Goal: Task Accomplishment & Management: Manage account settings

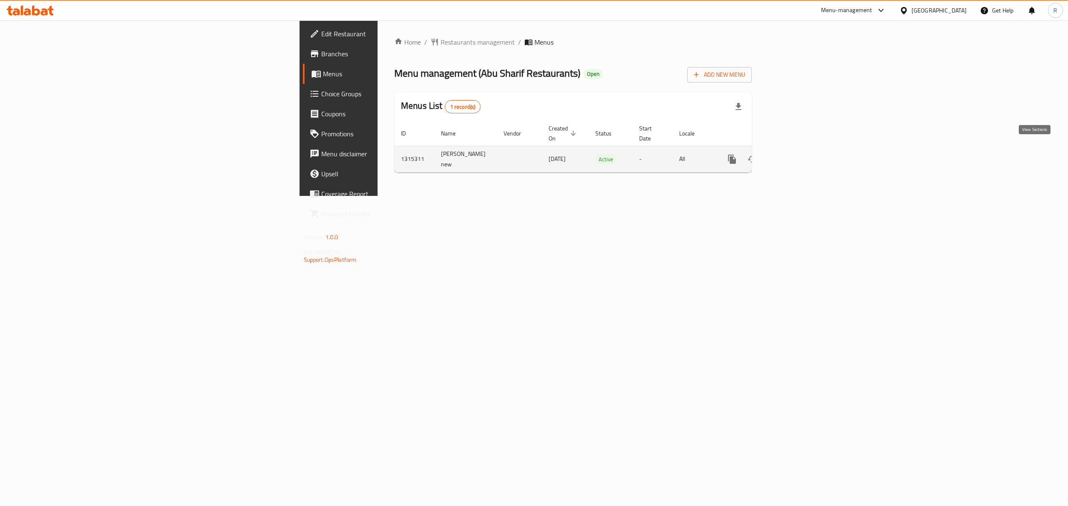
click at [797, 155] on icon "enhanced table" at bounding box center [792, 159] width 10 height 10
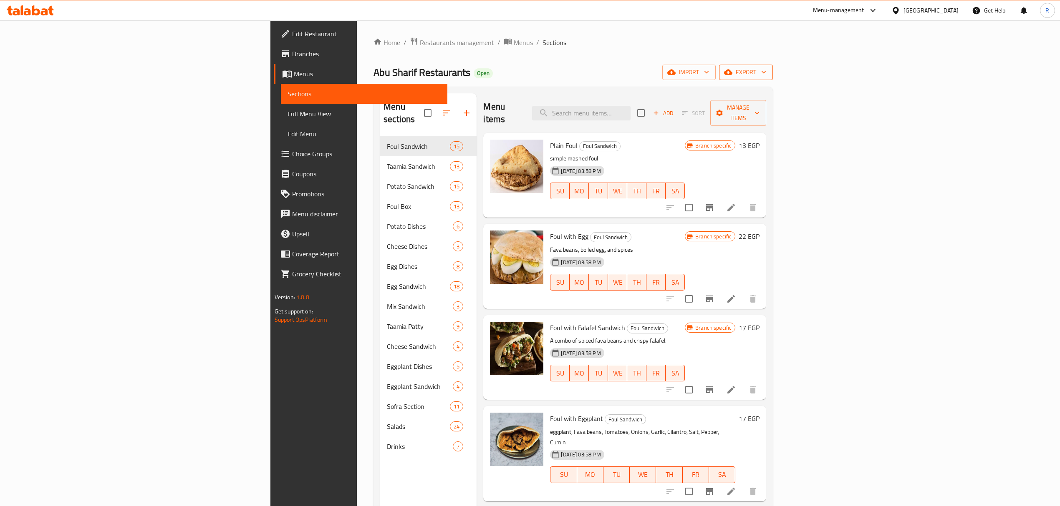
click at [766, 69] on span "export" at bounding box center [746, 72] width 40 height 10
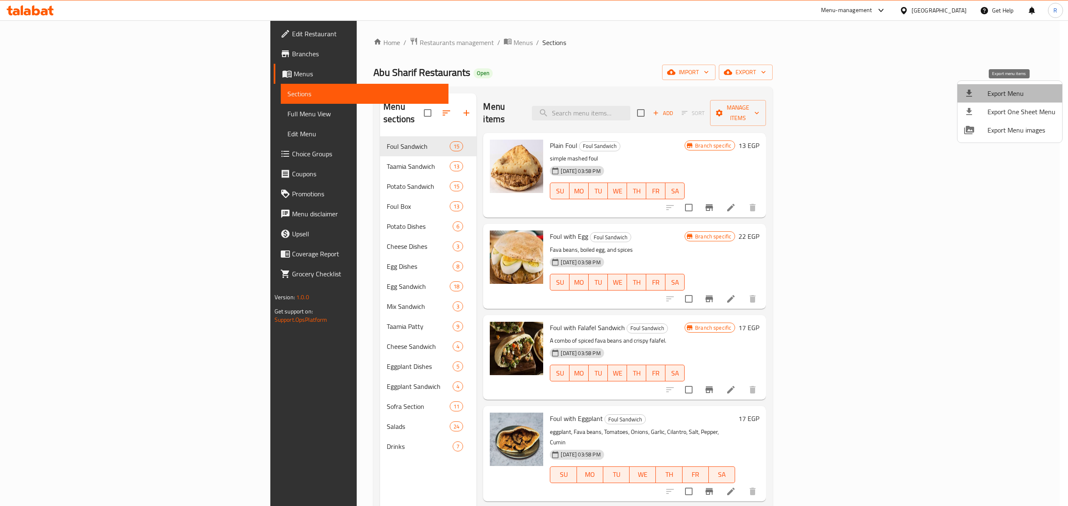
click at [1012, 97] on span "Export Menu" at bounding box center [1022, 93] width 68 height 10
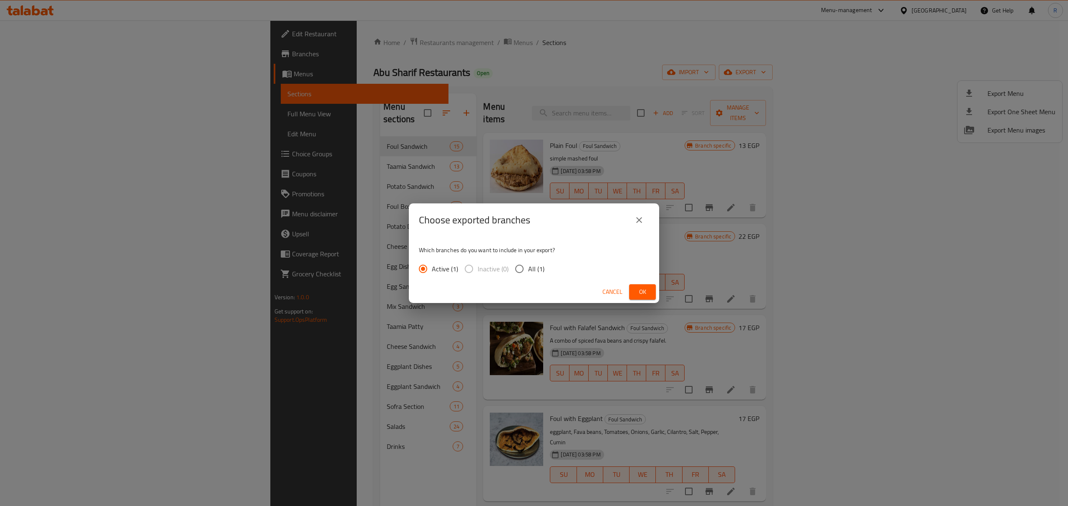
click at [643, 296] on span "Ok" at bounding box center [642, 292] width 13 height 10
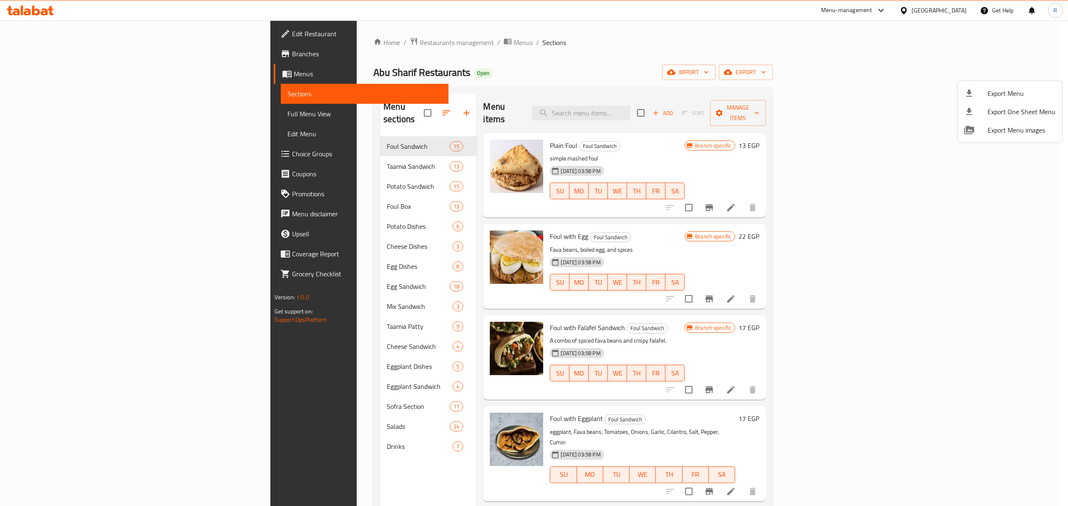
click at [643, 70] on div at bounding box center [534, 253] width 1068 height 506
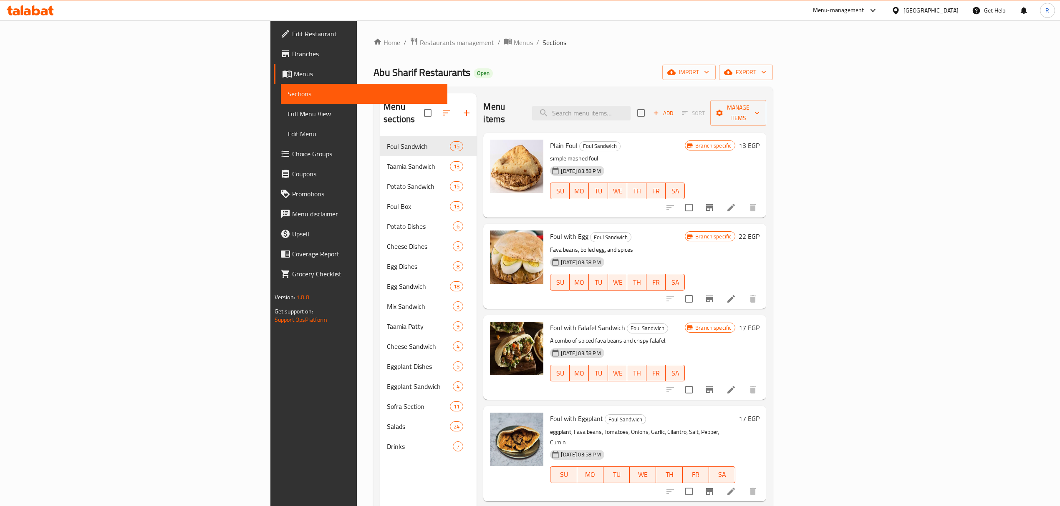
click at [738, 41] on ol "Home / Restaurants management / Menus / Sections" at bounding box center [572, 42] width 399 height 11
click at [556, 115] on div "Menu items Add Sort Manage items" at bounding box center [624, 113] width 283 height 40
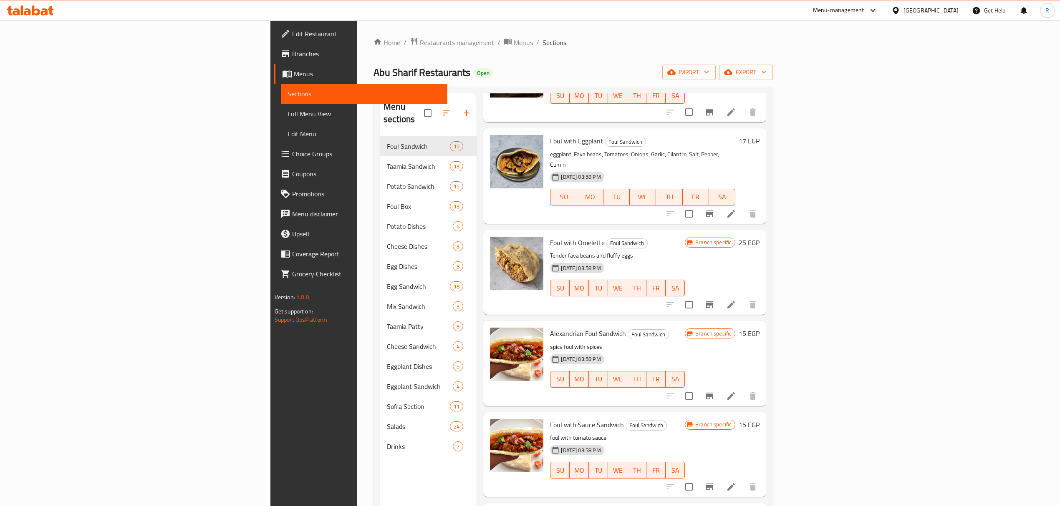
scroll to position [389, 0]
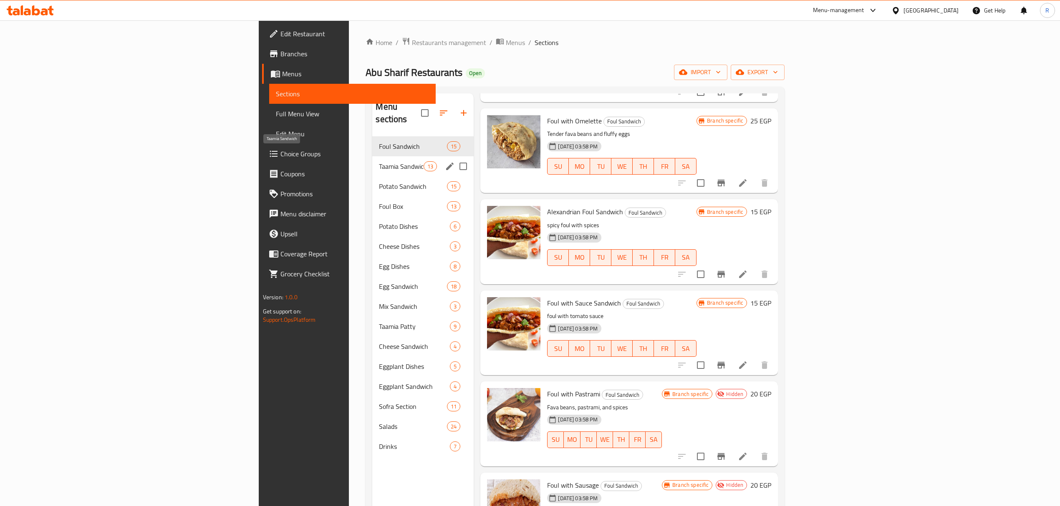
drag, startPoint x: 267, startPoint y: 152, endPoint x: 284, endPoint y: 163, distance: 19.7
click at [379, 161] on span "Taamia Sandwich" at bounding box center [401, 166] width 45 height 10
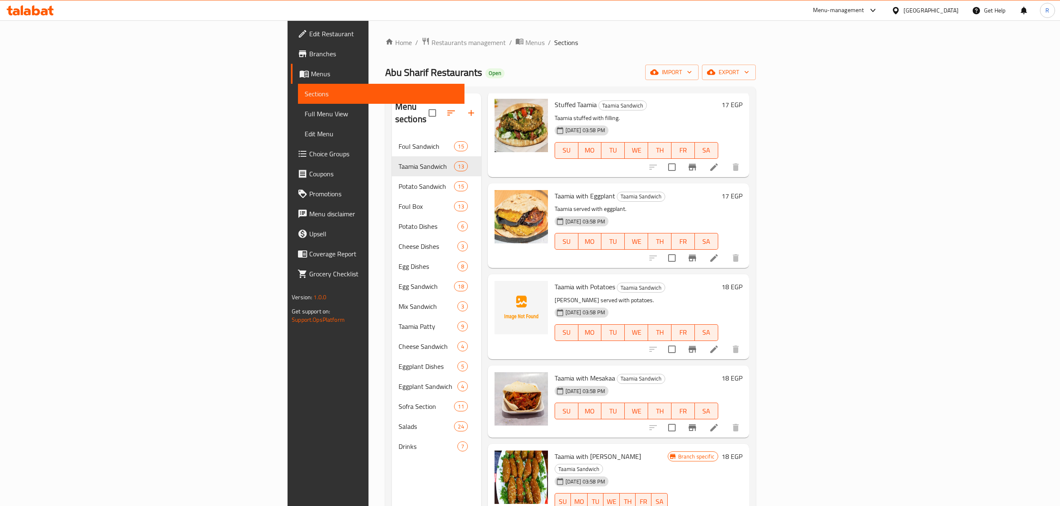
scroll to position [389, 0]
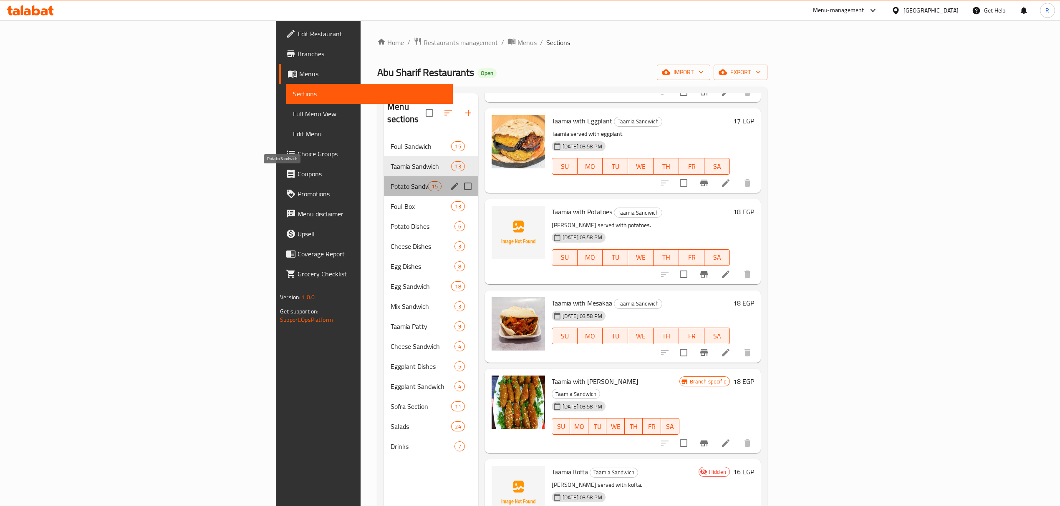
click at [391, 181] on span "Potato Sandwich" at bounding box center [409, 186] width 37 height 10
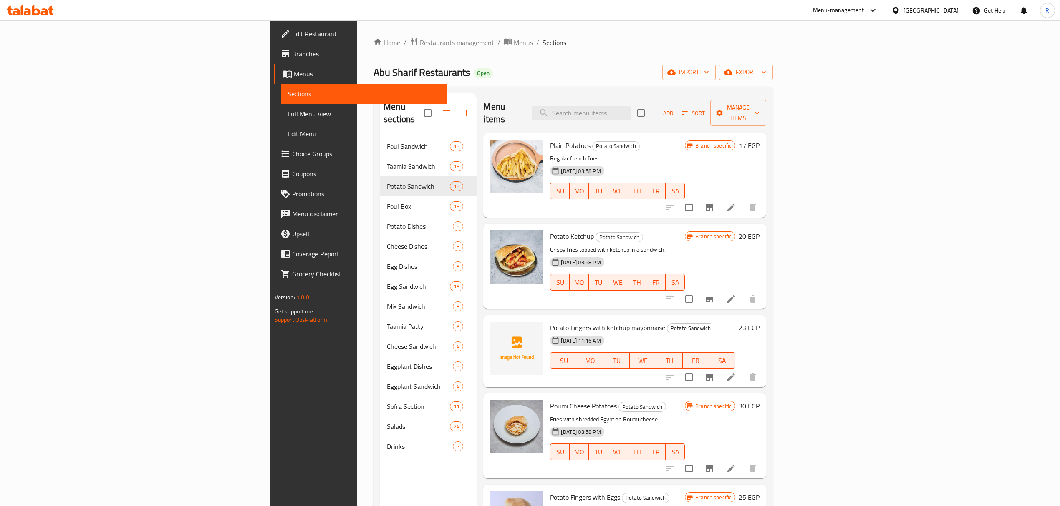
scroll to position [55, 0]
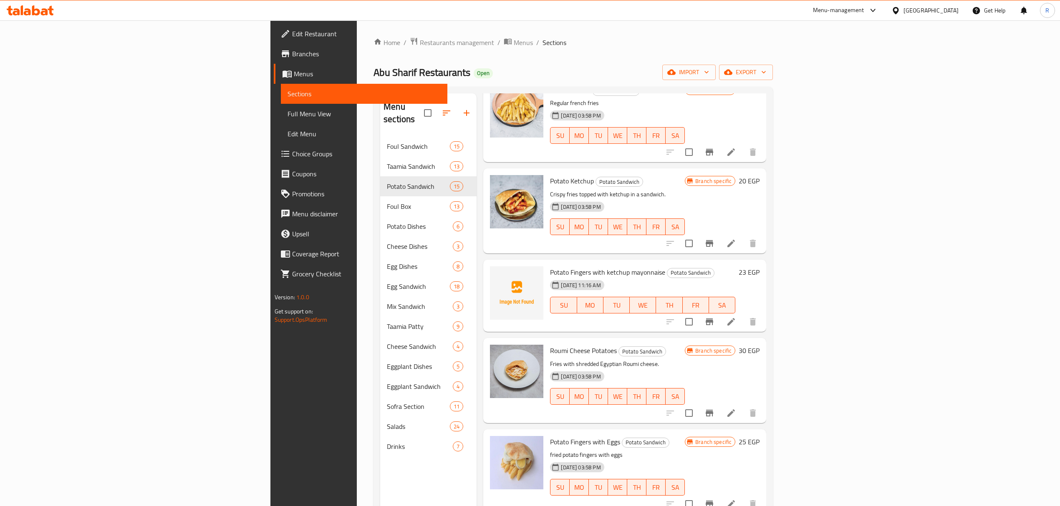
click at [550, 266] on span "Potato Fingers with ketchup mayonnaise" at bounding box center [607, 272] width 115 height 13
drag, startPoint x: 493, startPoint y: 261, endPoint x: 584, endPoint y: 259, distance: 91.4
click at [584, 266] on span "Potato Fingers with ketchup mayonnaise" at bounding box center [607, 272] width 115 height 13
copy span "Potato Fingers with ketchup mayonnaise"
click at [592, 450] on p "fried potato fingers with eggs" at bounding box center [617, 455] width 135 height 10
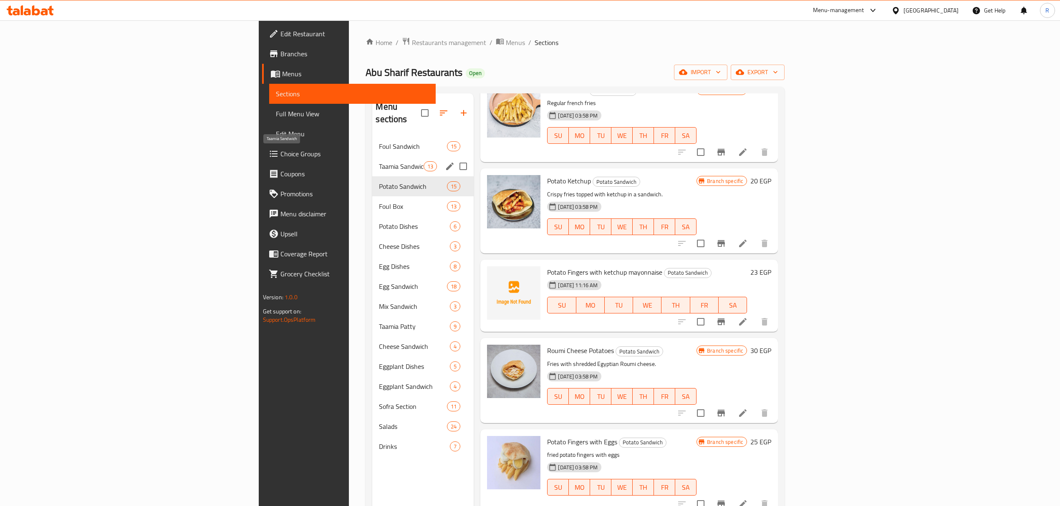
click at [379, 161] on span "Taamia Sandwich" at bounding box center [401, 166] width 45 height 10
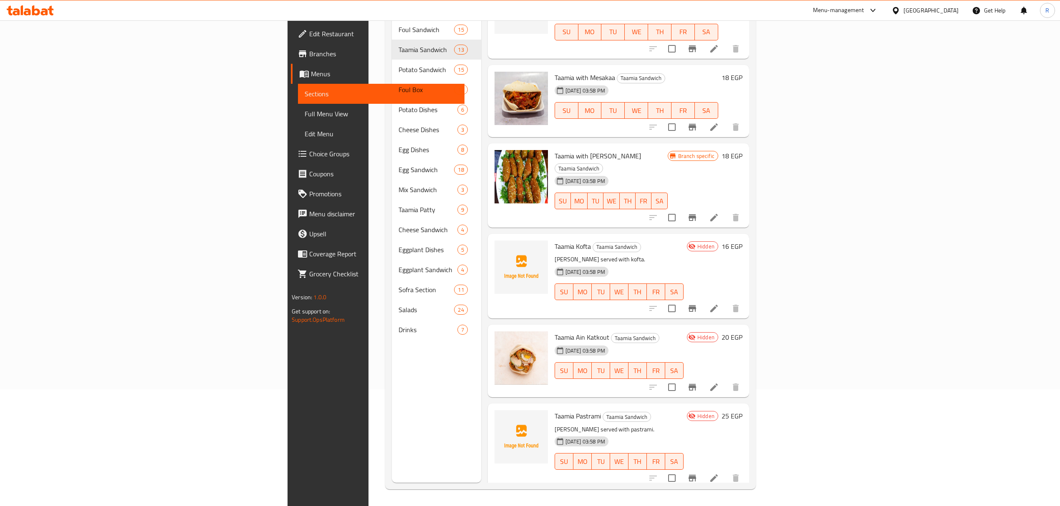
scroll to position [494, 0]
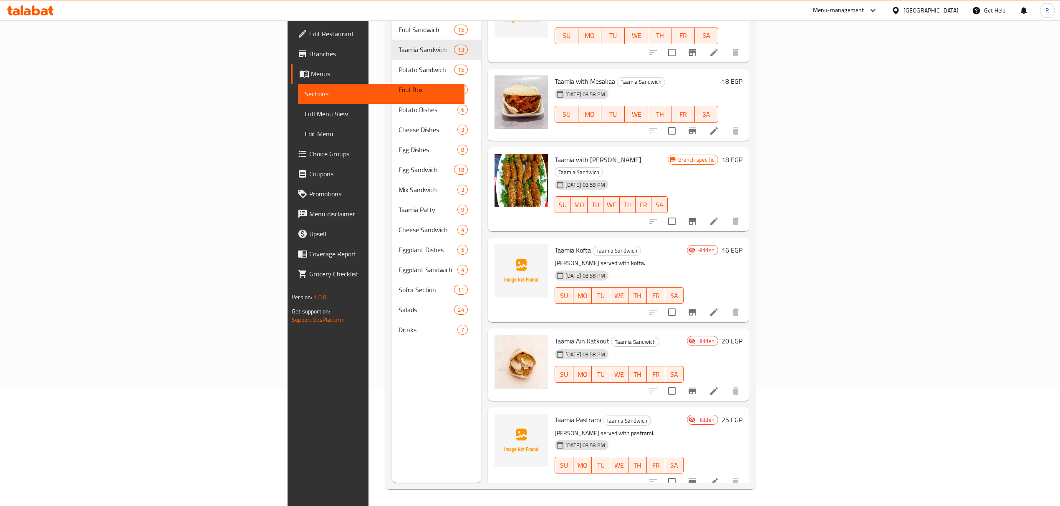
click at [554, 75] on span "Taamia with Mesakaa" at bounding box center [584, 81] width 60 height 13
drag, startPoint x: 488, startPoint y: 69, endPoint x: 521, endPoint y: 69, distance: 33.0
click at [554, 75] on span "Taamia with Mesakaa" at bounding box center [584, 81] width 60 height 13
copy span "Taamia with Mesakaa"
click at [554, 154] on span "Taamia with [PERSON_NAME]" at bounding box center [597, 160] width 86 height 13
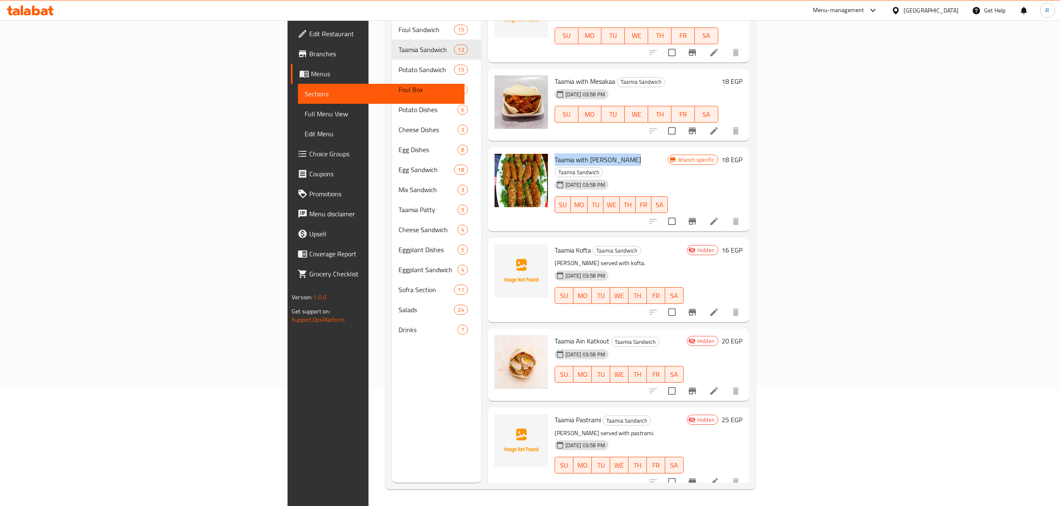
drag, startPoint x: 487, startPoint y: 149, endPoint x: 540, endPoint y: 147, distance: 52.6
click at [554, 154] on span "Taamia with [PERSON_NAME]" at bounding box center [597, 160] width 86 height 13
copy span "Taamia with [PERSON_NAME]"
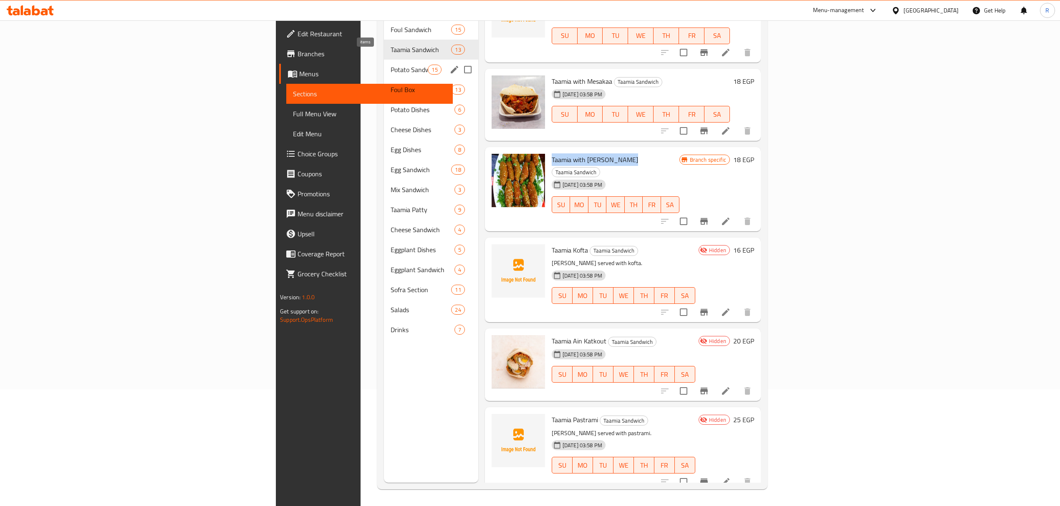
click at [428, 66] on span "15" at bounding box center [434, 70] width 13 height 8
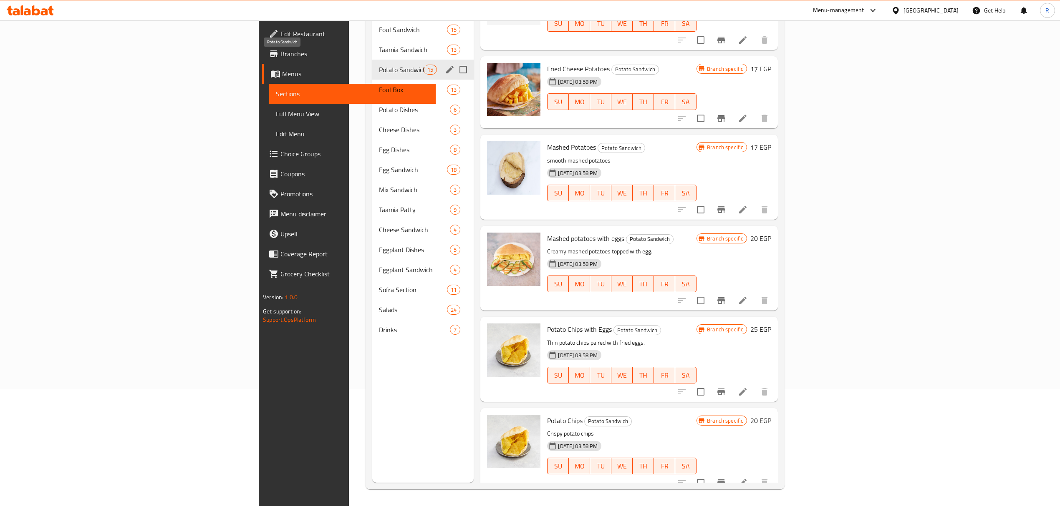
click at [379, 65] on span "Potato Sandwich" at bounding box center [401, 70] width 45 height 10
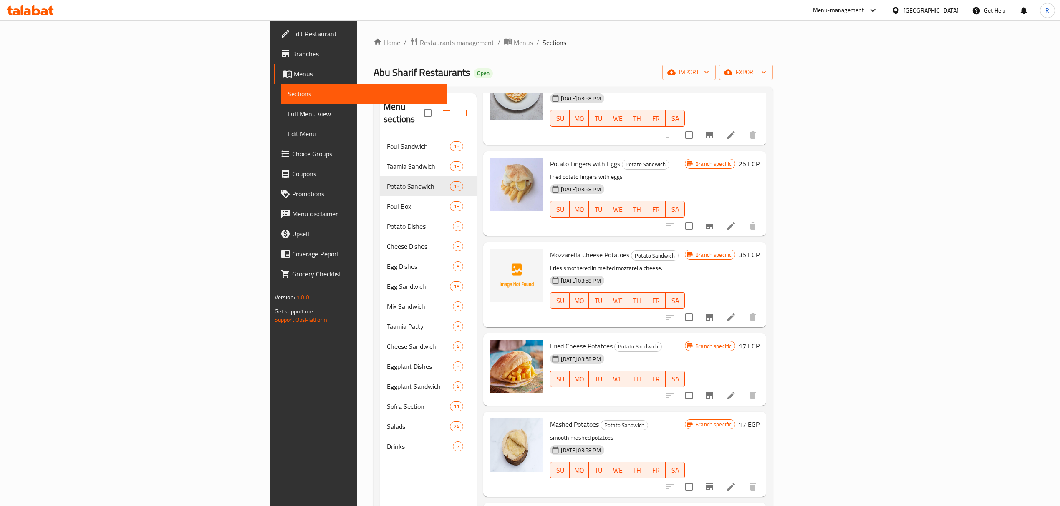
scroll to position [389, 0]
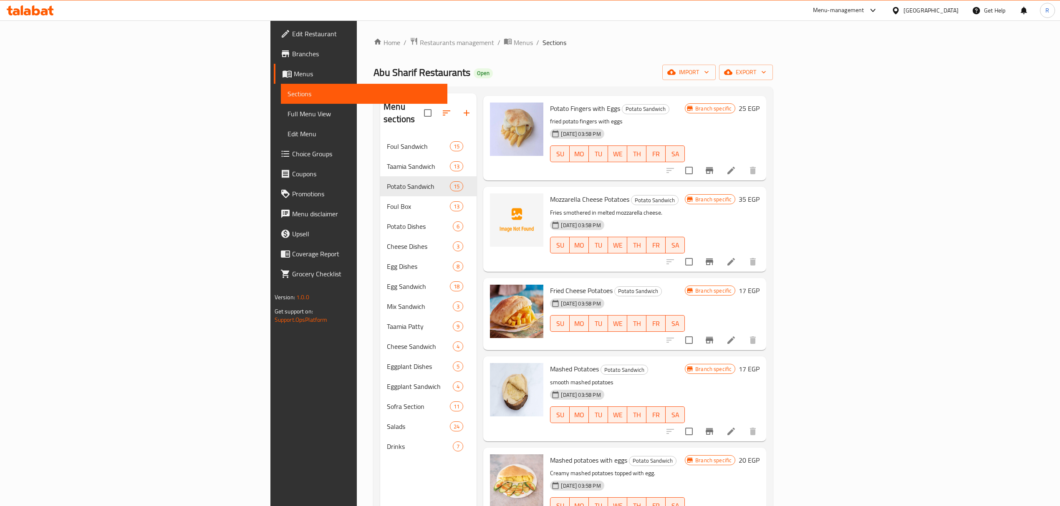
click at [550, 285] on span "Fried Cheese Potatoes" at bounding box center [581, 291] width 63 height 13
drag, startPoint x: 488, startPoint y: 281, endPoint x: 522, endPoint y: 282, distance: 34.2
click at [550, 285] on span "Fried Cheese Potatoes" at bounding box center [581, 291] width 63 height 13
copy span "Fried Cheese Potatoes"
click at [618, 47] on ol "Home / Restaurants management / Menus / Sections" at bounding box center [572, 42] width 399 height 11
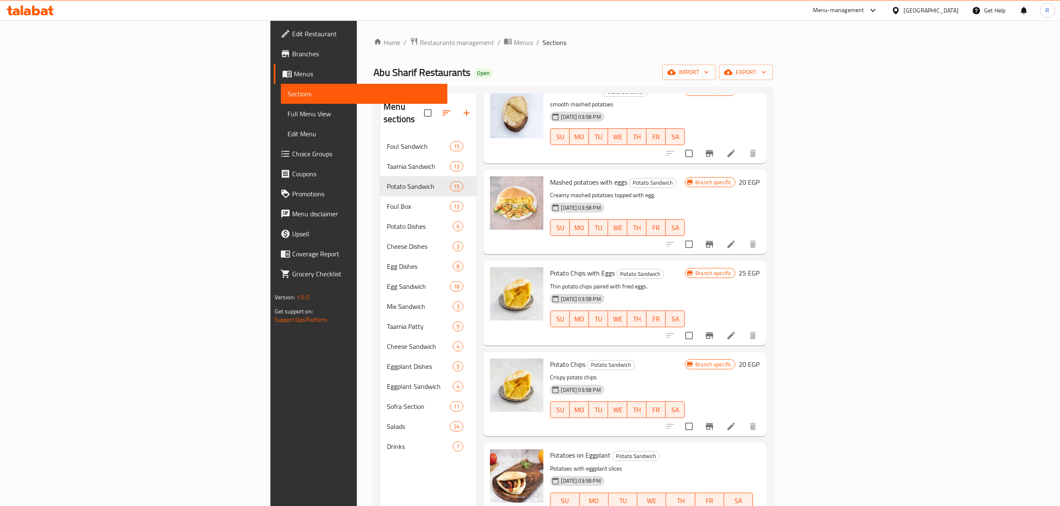
scroll to position [723, 0]
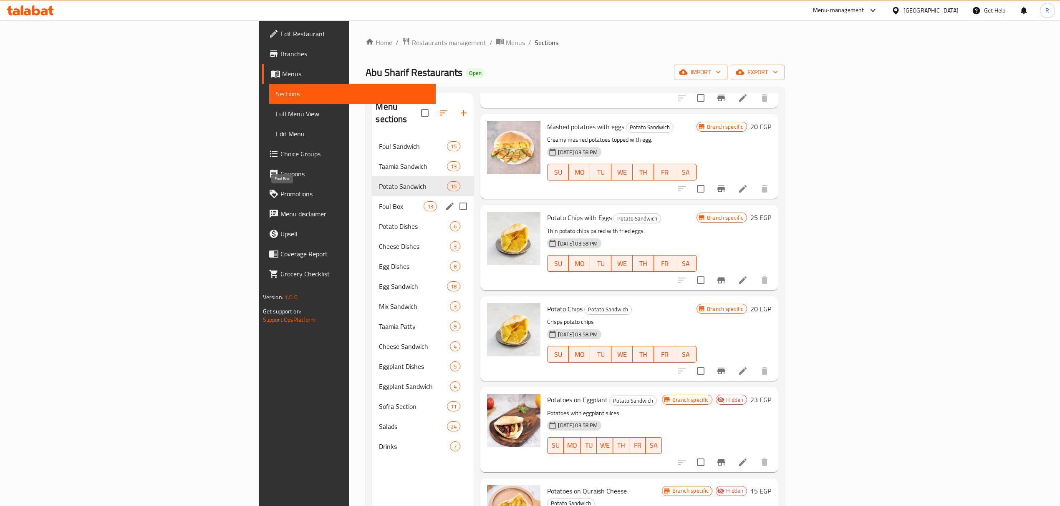
click at [379, 202] on span "Foul Box" at bounding box center [401, 207] width 45 height 10
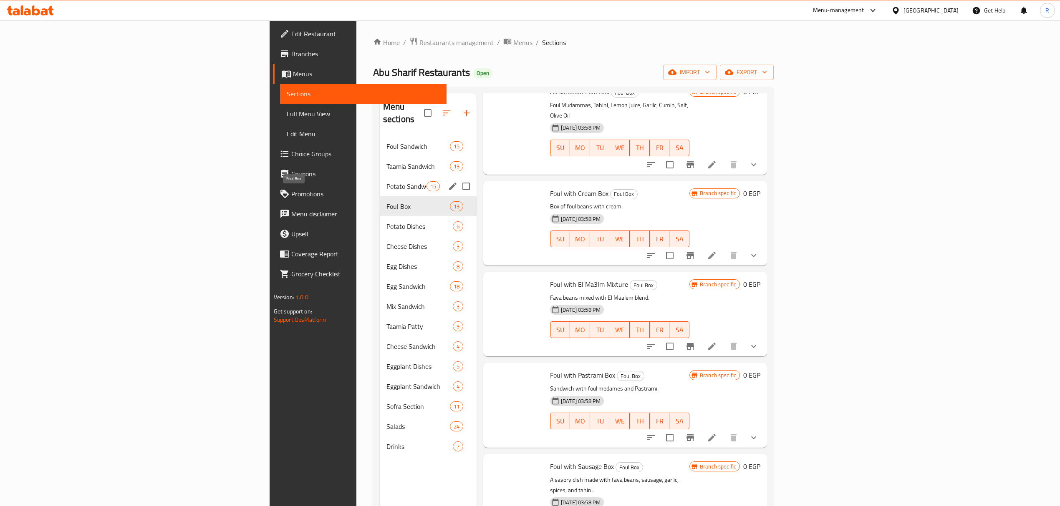
scroll to position [698, 0]
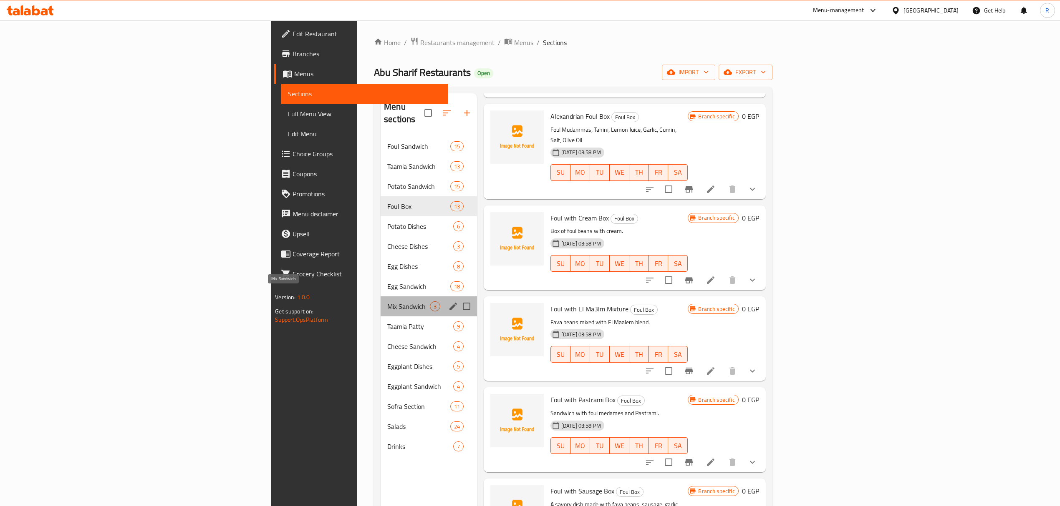
click at [387, 302] on span "Mix Sandwich" at bounding box center [408, 307] width 42 height 10
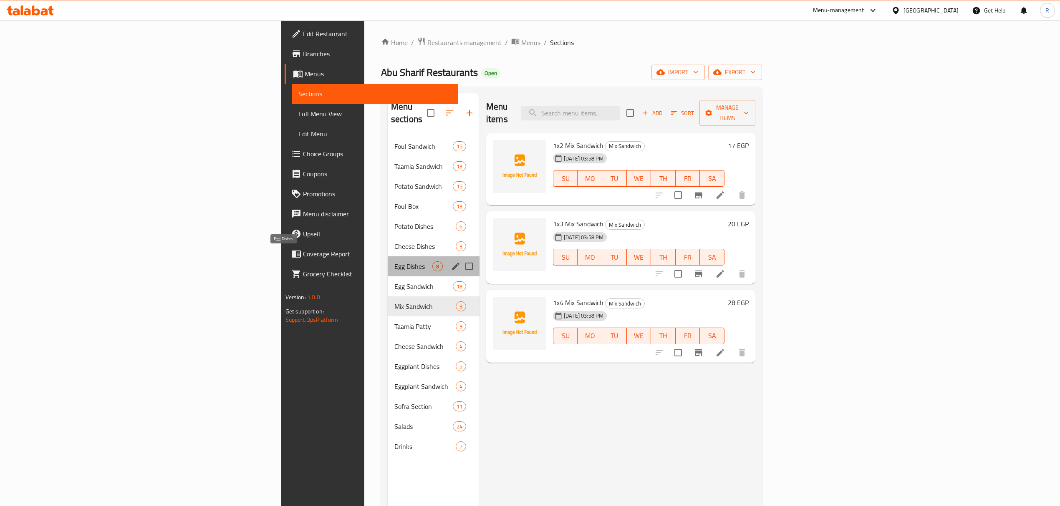
click at [394, 262] on span "Egg Dishes" at bounding box center [413, 267] width 38 height 10
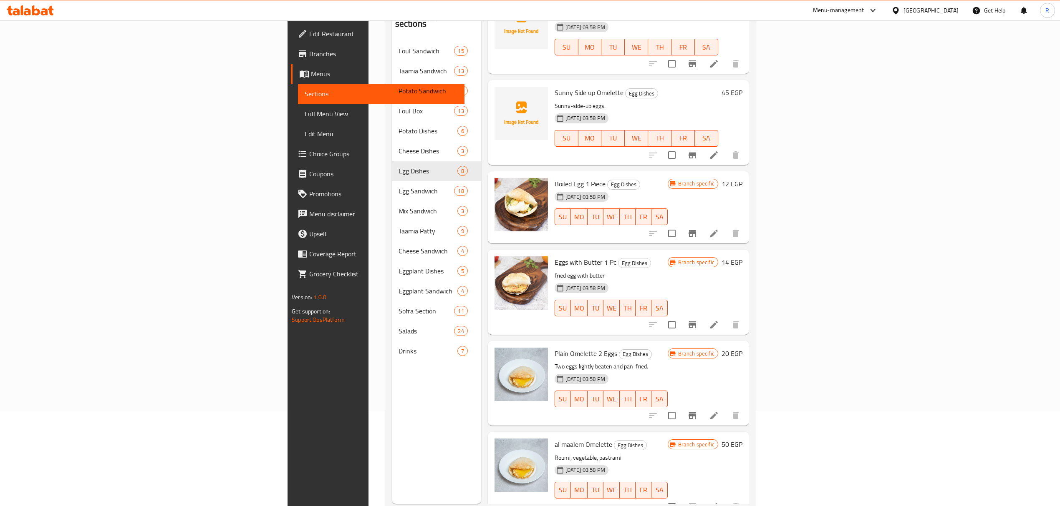
scroll to position [117, 0]
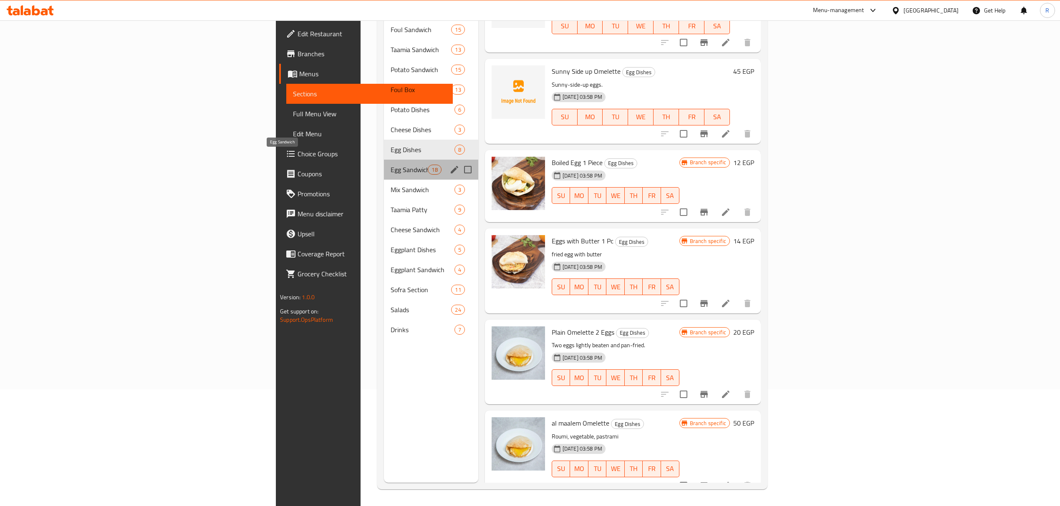
click at [391, 165] on span "Egg Sandwich" at bounding box center [409, 170] width 37 height 10
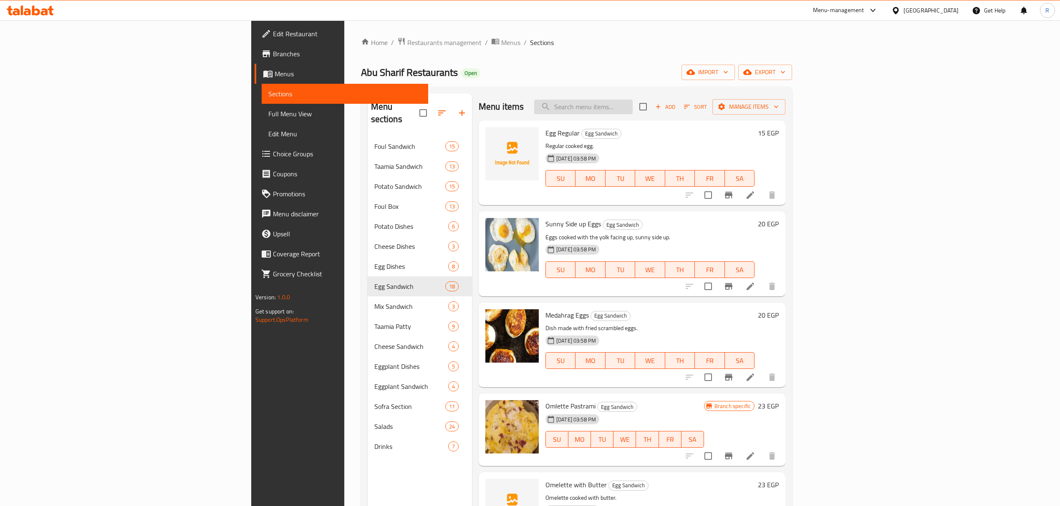
click at [632, 107] on input "search" at bounding box center [583, 107] width 98 height 15
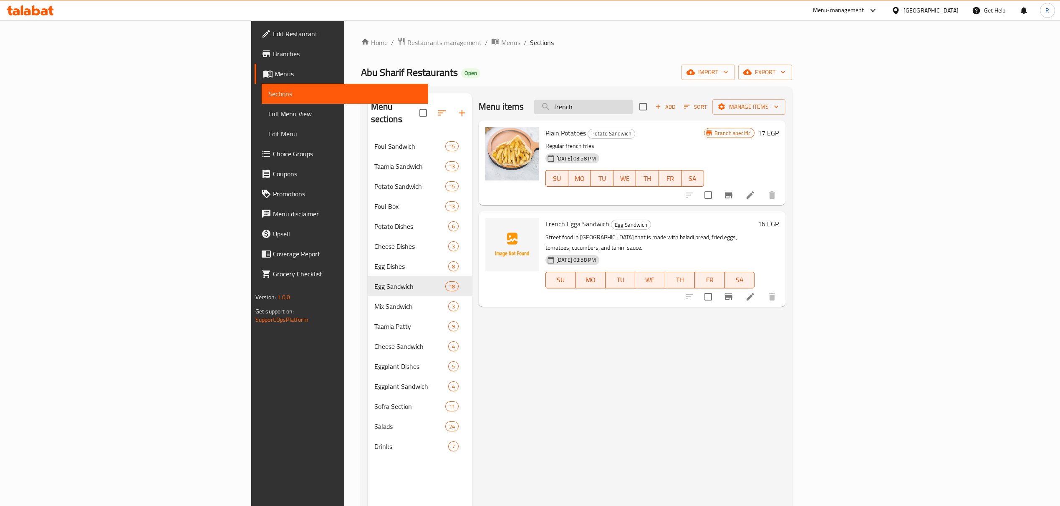
click at [632, 106] on input "french" at bounding box center [583, 107] width 98 height 15
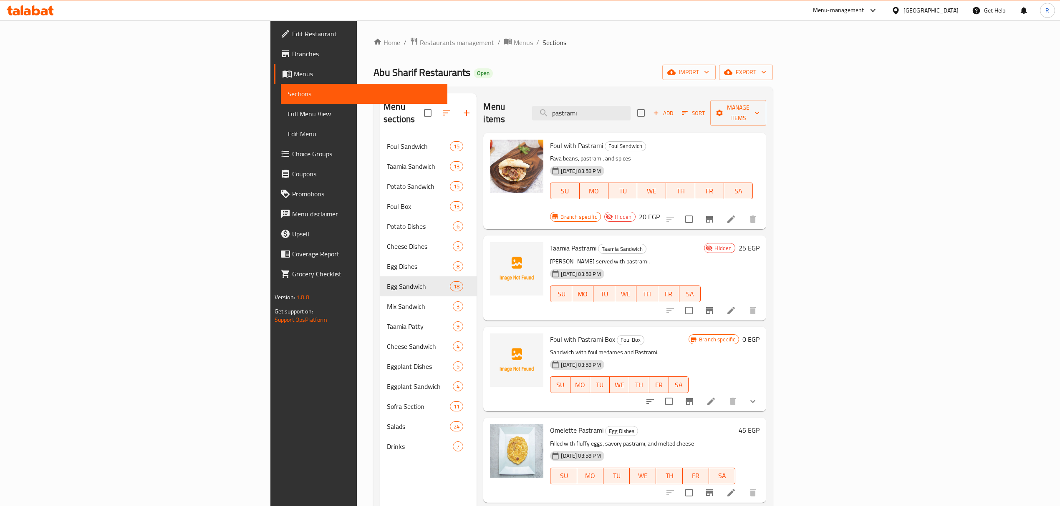
click at [683, 94] on div "Menu items pastrami Add Sort Manage items" at bounding box center [624, 113] width 283 height 40
click at [630, 106] on input "pastrami" at bounding box center [581, 113] width 98 height 15
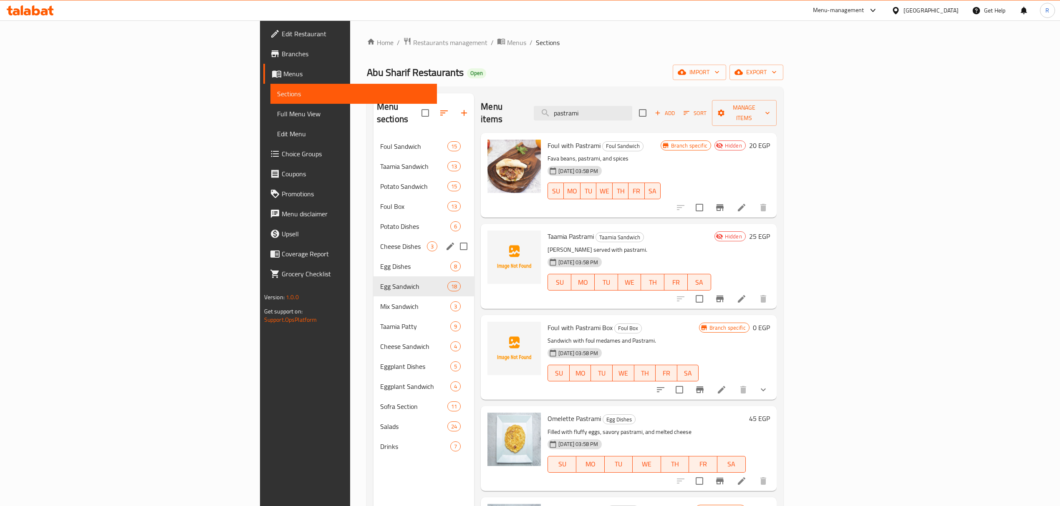
click at [373, 237] on div "Cheese Dishes 3" at bounding box center [423, 247] width 101 height 20
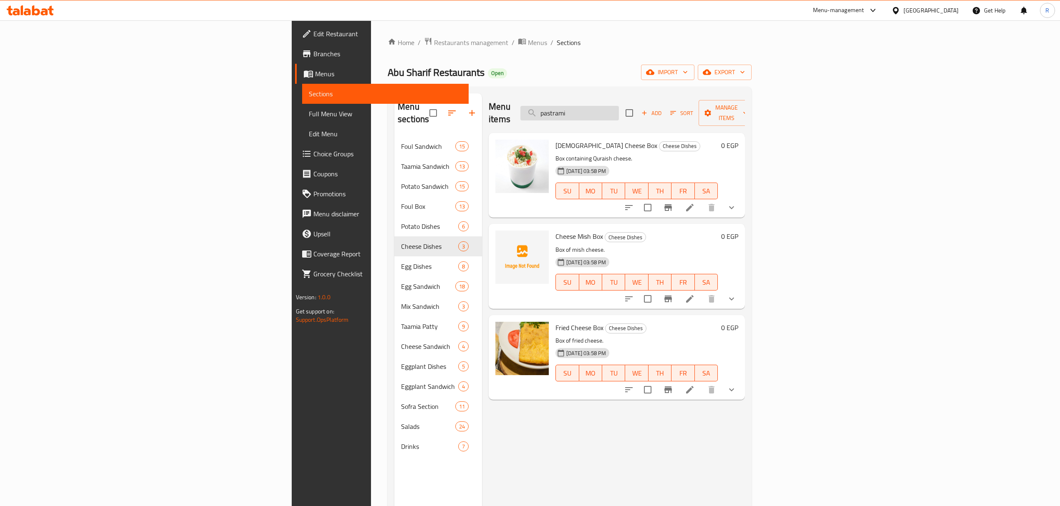
click at [619, 106] on input "pastrami" at bounding box center [569, 113] width 98 height 15
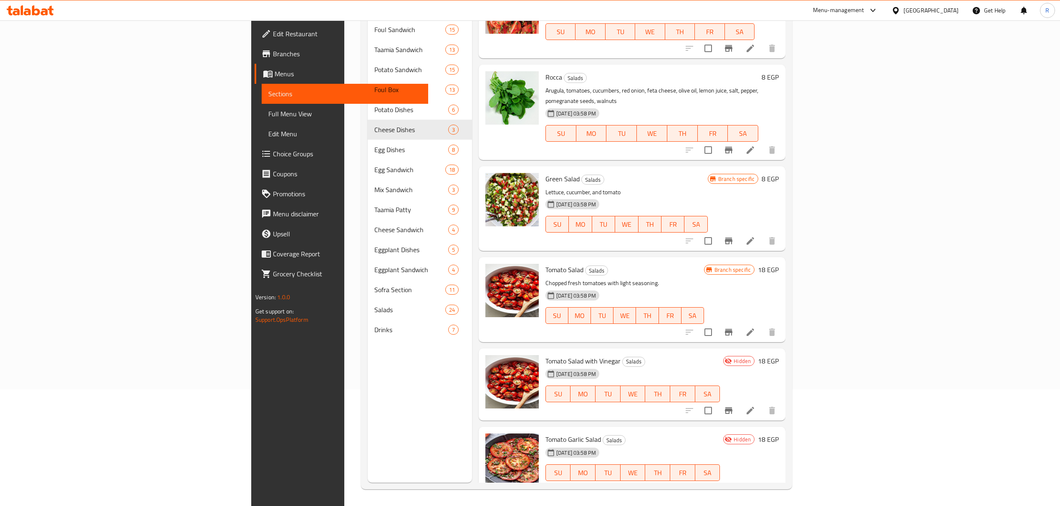
scroll to position [1038, 0]
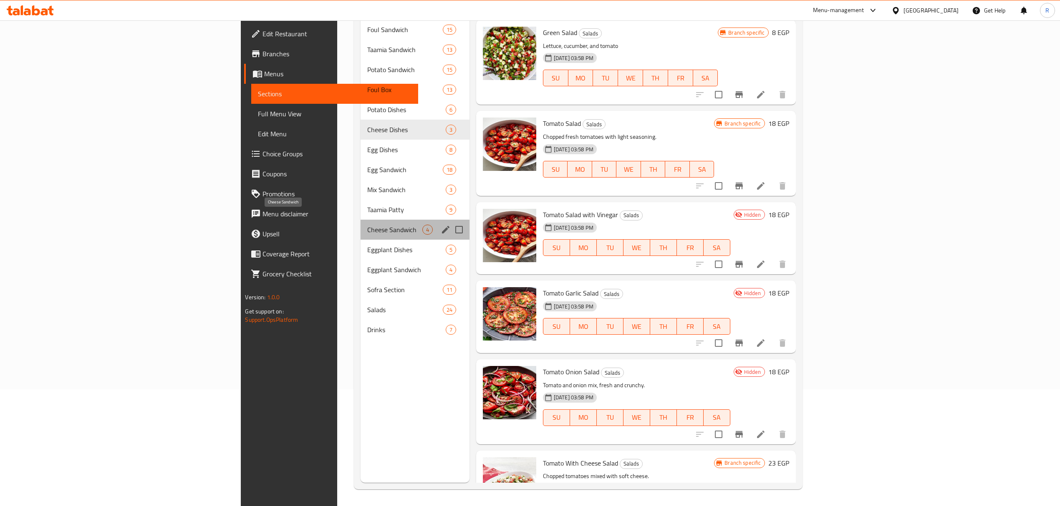
click at [367, 225] on span "Cheese Sandwich" at bounding box center [394, 230] width 55 height 10
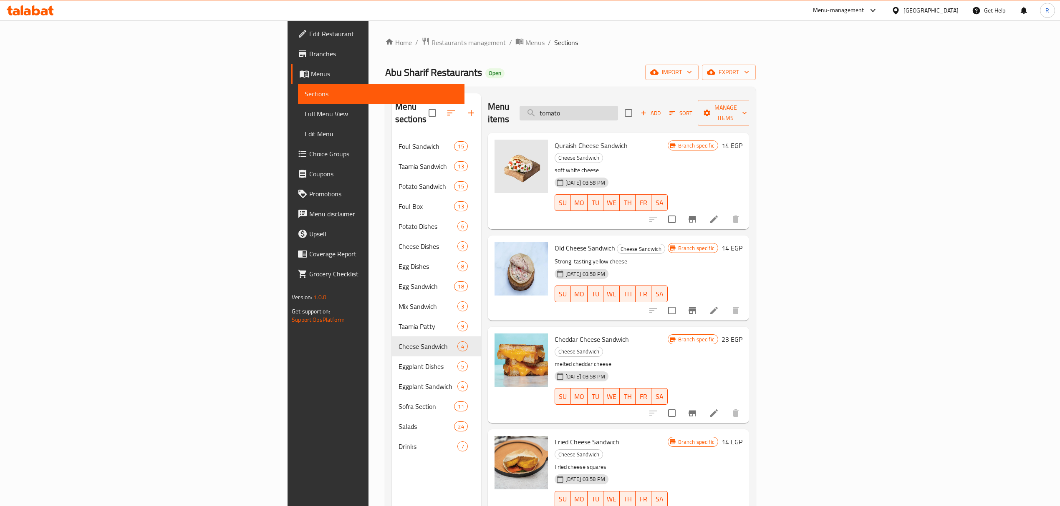
click at [618, 106] on input "tomato" at bounding box center [568, 113] width 98 height 15
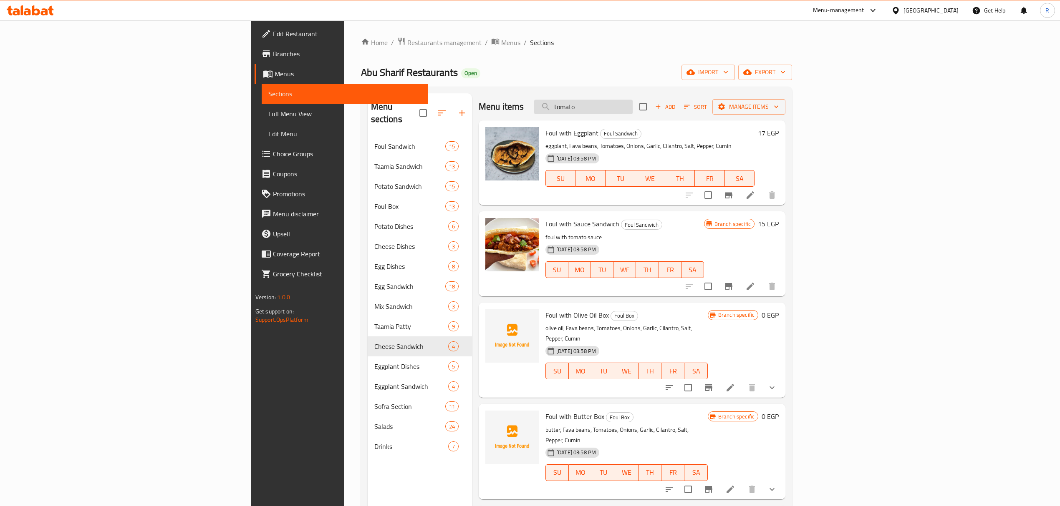
click at [632, 105] on input "tomato" at bounding box center [583, 107] width 98 height 15
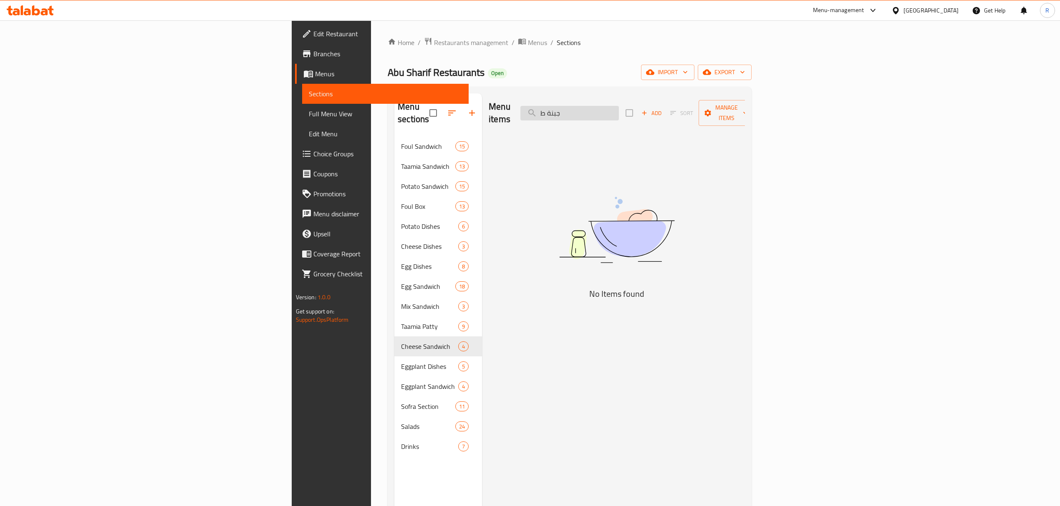
type input "جبنة طم"
click at [619, 106] on input "جبنة طم" at bounding box center [569, 113] width 98 height 15
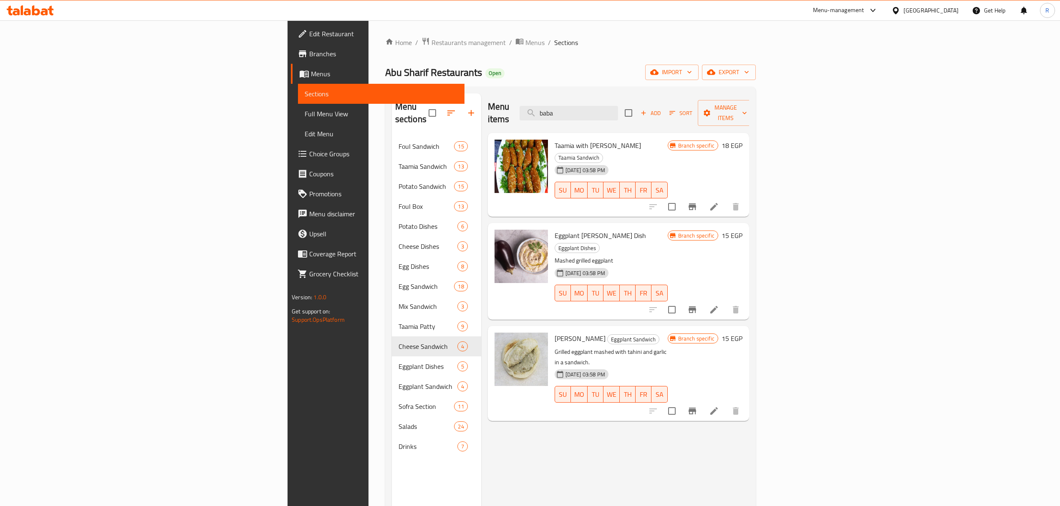
click at [673, 94] on div "Menu items baba Add Sort Manage items" at bounding box center [618, 113] width 261 height 40
drag, startPoint x: 672, startPoint y: 96, endPoint x: 666, endPoint y: 109, distance: 15.0
click at [672, 96] on div "Menu items baba Add Sort Manage items" at bounding box center [618, 113] width 261 height 40
click at [618, 109] on input "baba" at bounding box center [568, 113] width 98 height 15
drag, startPoint x: 665, startPoint y: 109, endPoint x: 668, endPoint y: 102, distance: 7.9
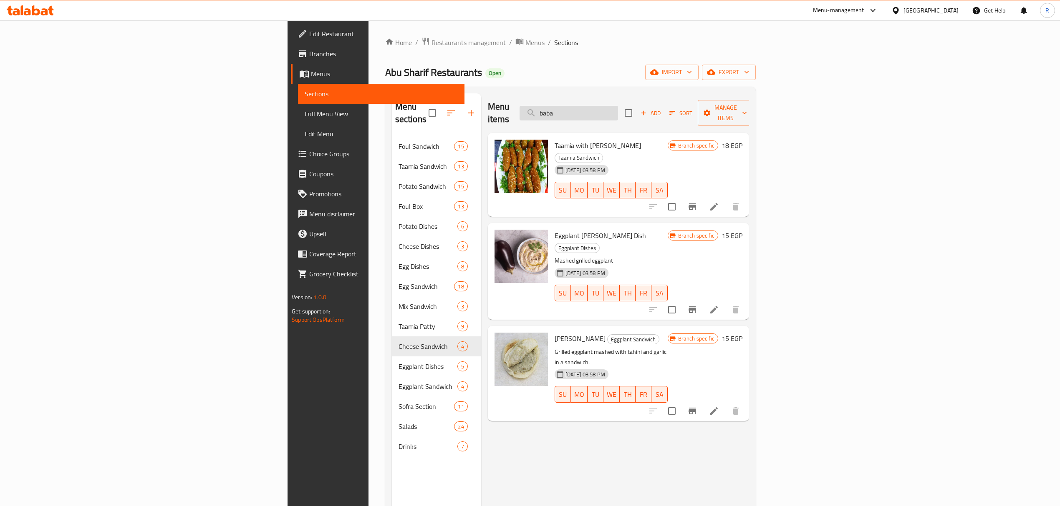
click at [618, 109] on input "baba" at bounding box center [568, 113] width 98 height 15
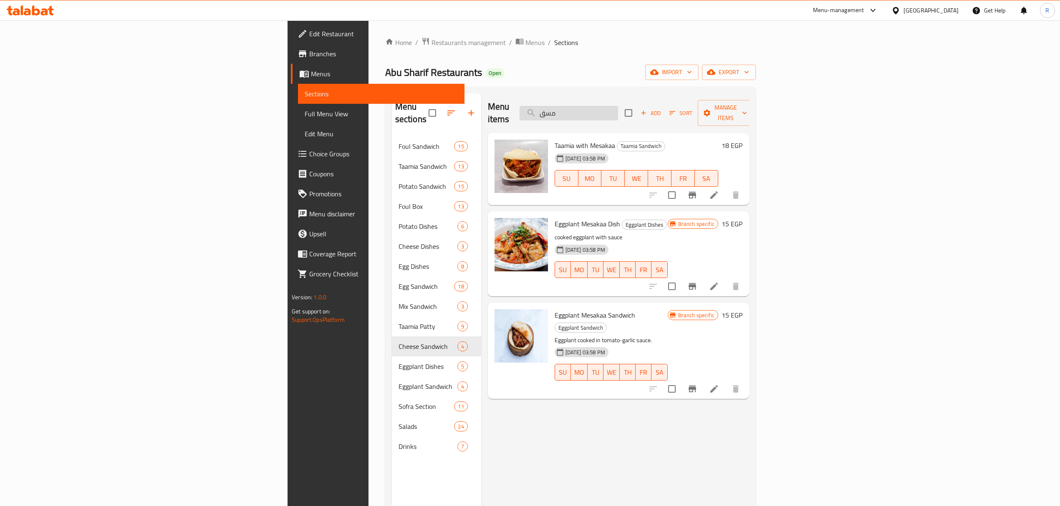
click at [618, 106] on input "مسق" at bounding box center [568, 113] width 98 height 15
click at [618, 108] on input "مسق" at bounding box center [568, 113] width 98 height 15
click at [618, 107] on input "مسق" at bounding box center [568, 113] width 98 height 15
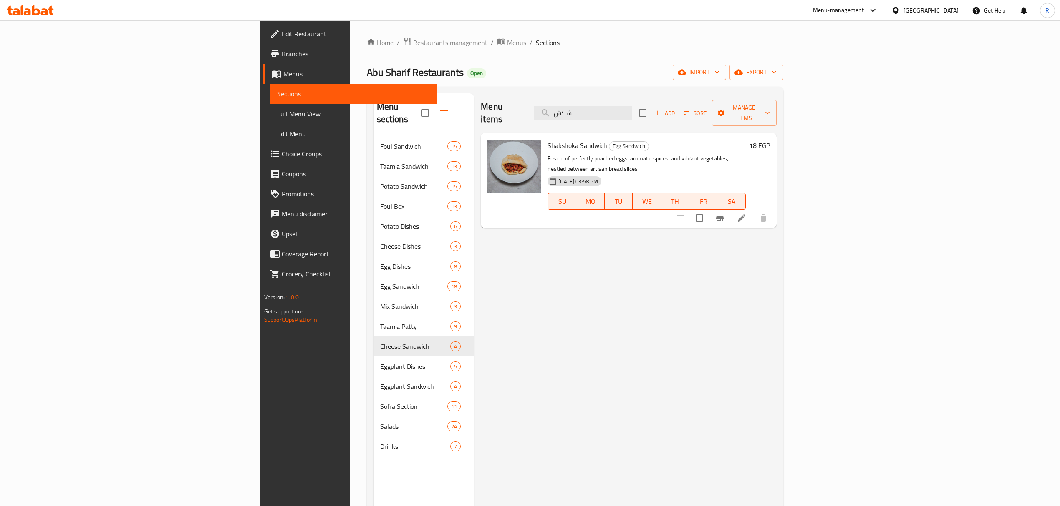
type input "شكش"
click at [632, 106] on input "شكش" at bounding box center [583, 113] width 98 height 15
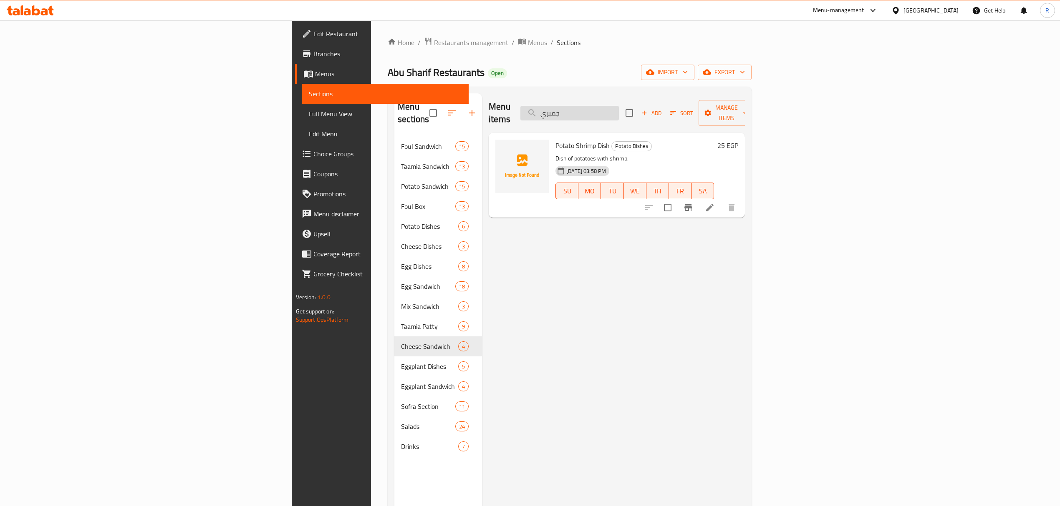
click at [619, 111] on input "جمبري" at bounding box center [569, 113] width 98 height 15
click at [619, 110] on input "shrimp" at bounding box center [569, 113] width 98 height 15
click at [595, 257] on div "Menu items shrimp Add Sort Manage items Potato Shrimp Dish Potato Dishes Dish o…" at bounding box center [613, 346] width 263 height 506
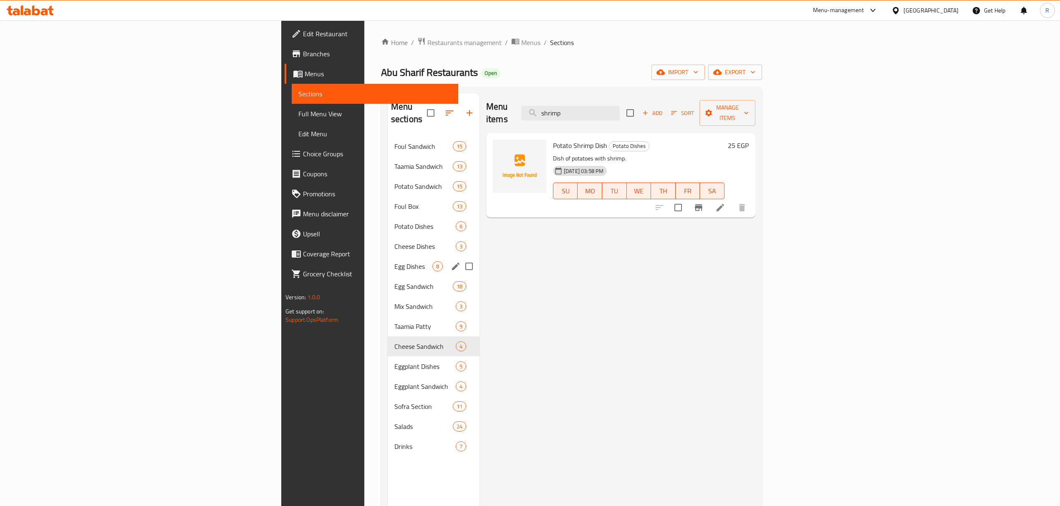
click at [394, 262] on span "Egg Dishes" at bounding box center [413, 267] width 38 height 10
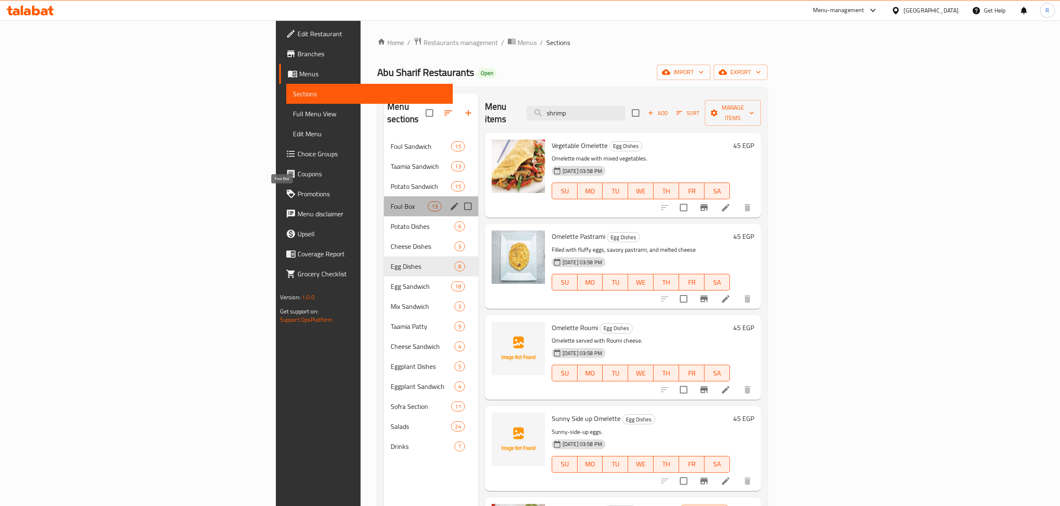
drag, startPoint x: 263, startPoint y: 198, endPoint x: 289, endPoint y: 203, distance: 26.8
click at [391, 202] on span "Foul Box" at bounding box center [409, 207] width 37 height 10
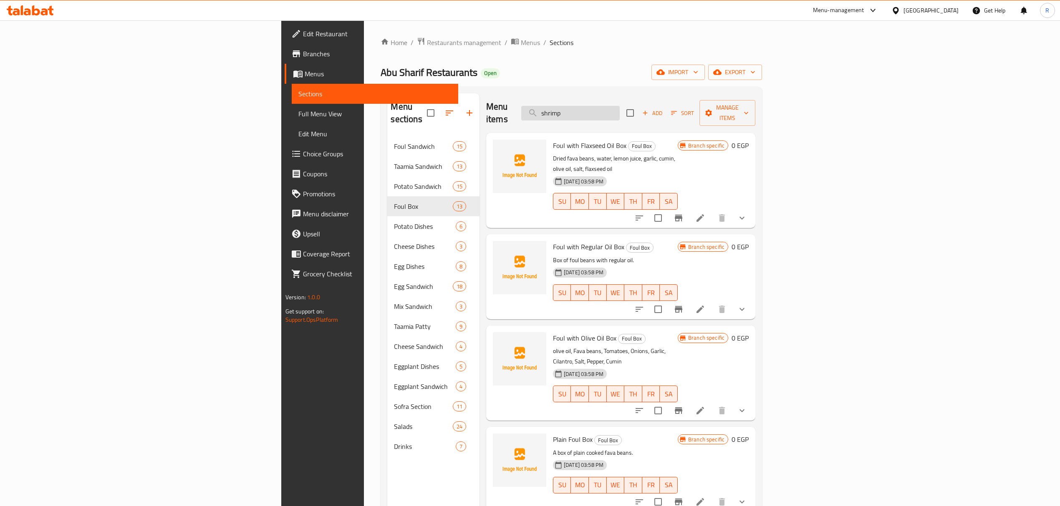
click at [620, 111] on input "shrimp" at bounding box center [570, 113] width 98 height 15
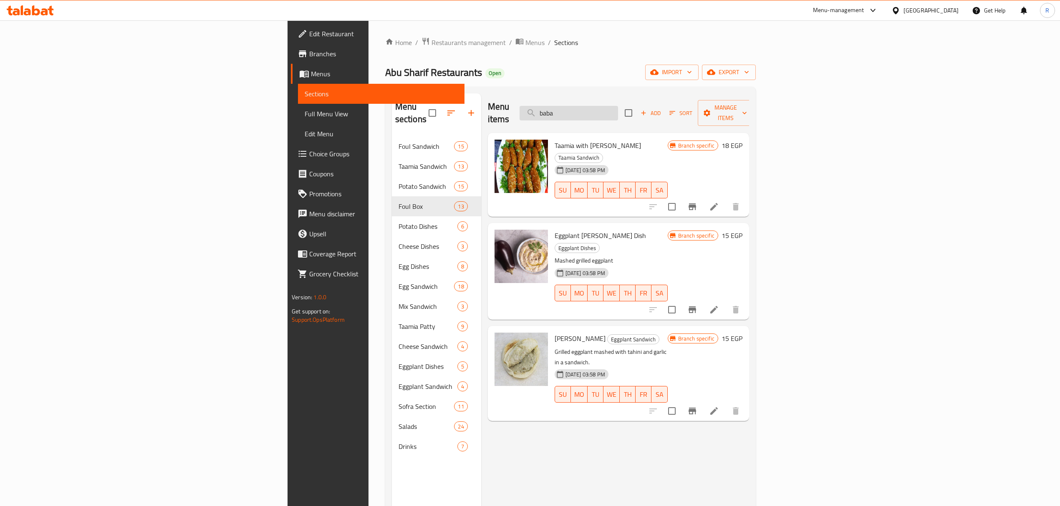
click at [618, 107] on input "baba" at bounding box center [568, 113] width 98 height 15
click at [618, 108] on input "baba" at bounding box center [568, 113] width 98 height 15
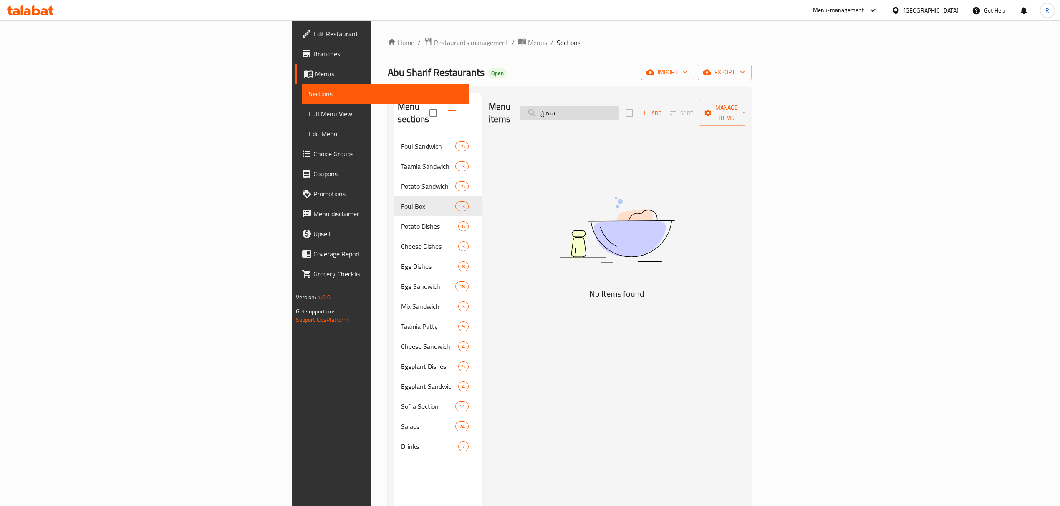
click at [619, 111] on input "سمن" at bounding box center [569, 113] width 98 height 15
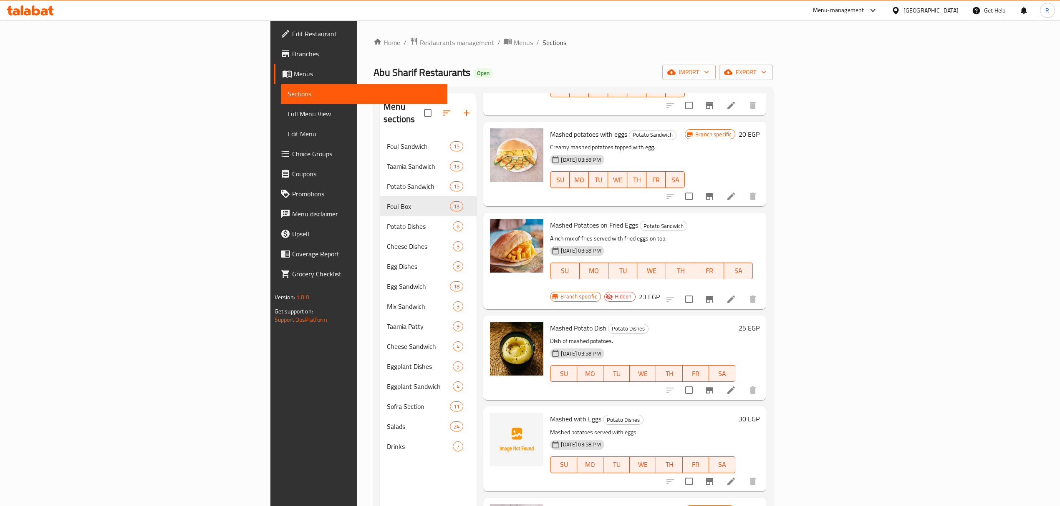
scroll to position [243, 0]
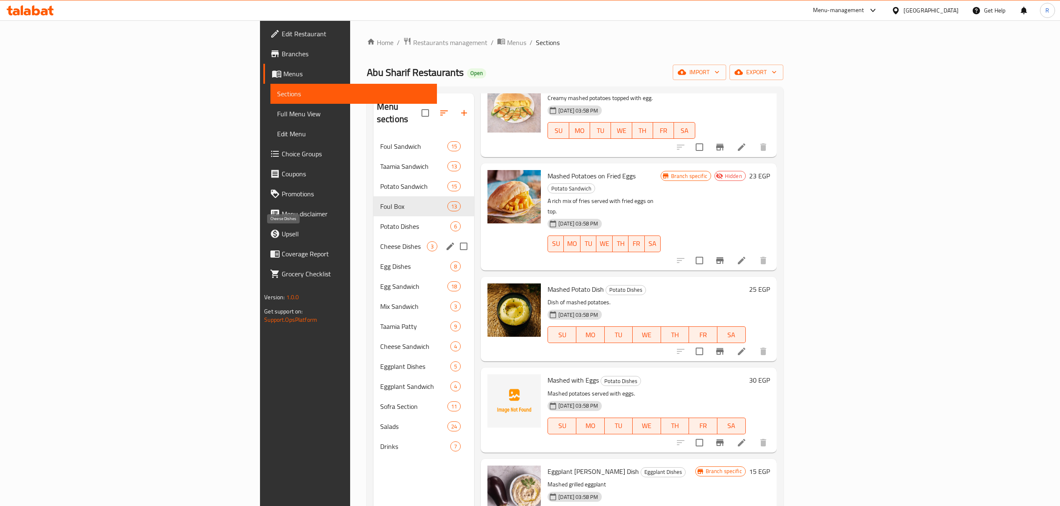
click at [380, 242] on span "Cheese Dishes" at bounding box center [403, 247] width 47 height 10
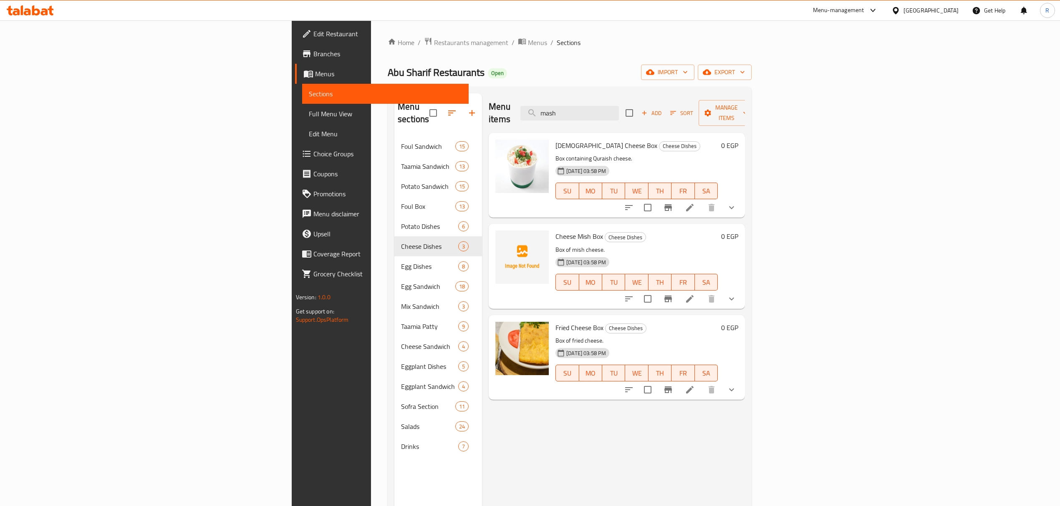
click at [741, 202] on button "show more" at bounding box center [731, 208] width 20 height 20
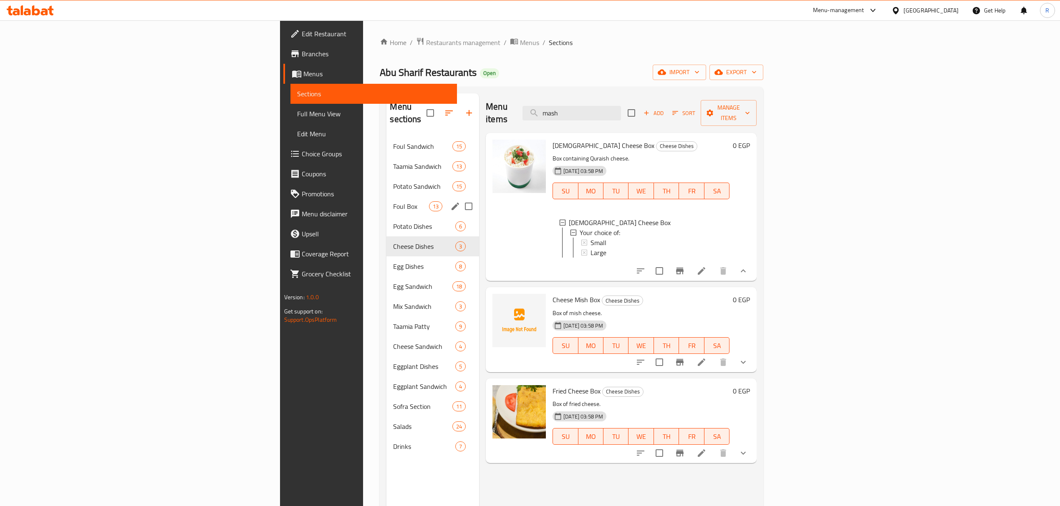
click at [393, 202] on span "Foul Box" at bounding box center [410, 207] width 35 height 10
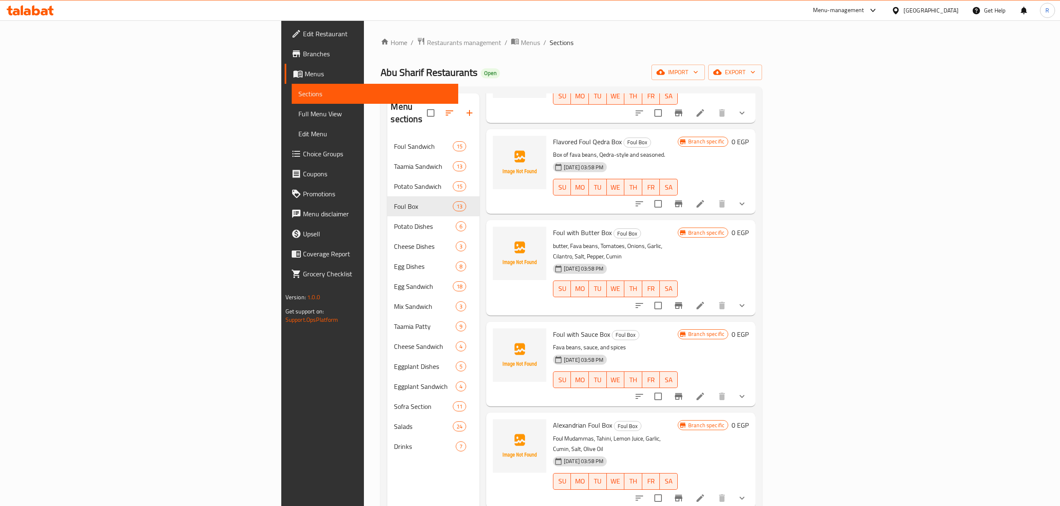
scroll to position [445, 0]
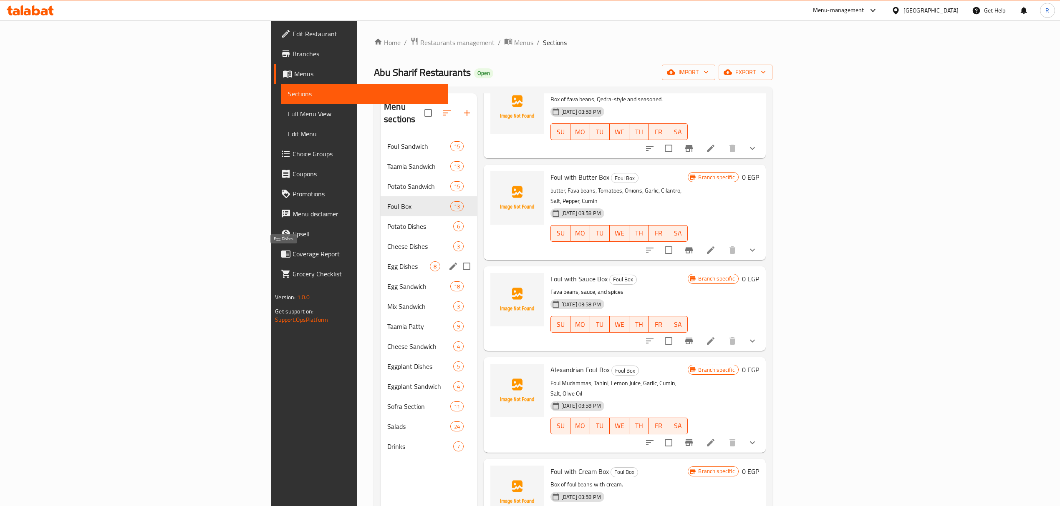
click at [387, 262] on span "Egg Dishes" at bounding box center [408, 267] width 42 height 10
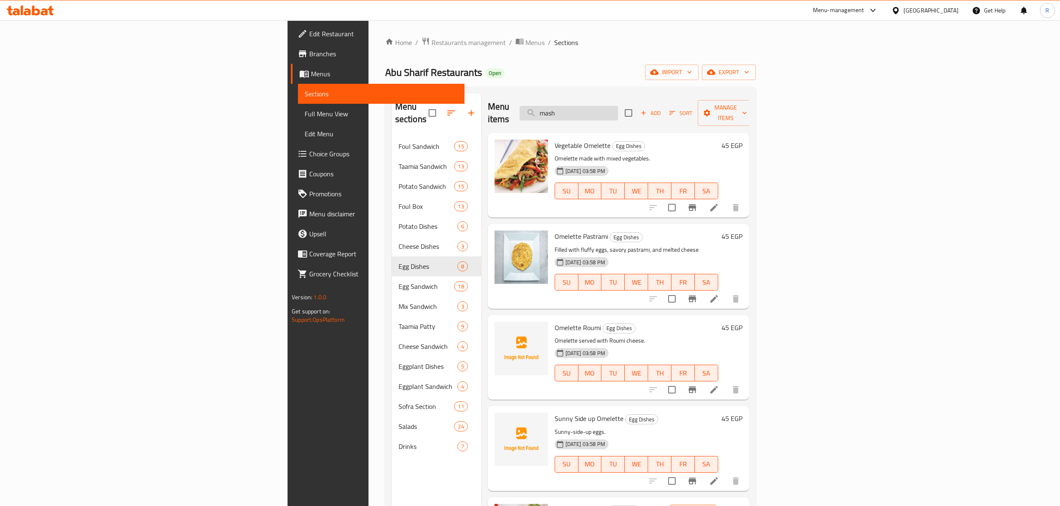
click at [618, 111] on input "mash" at bounding box center [568, 113] width 98 height 15
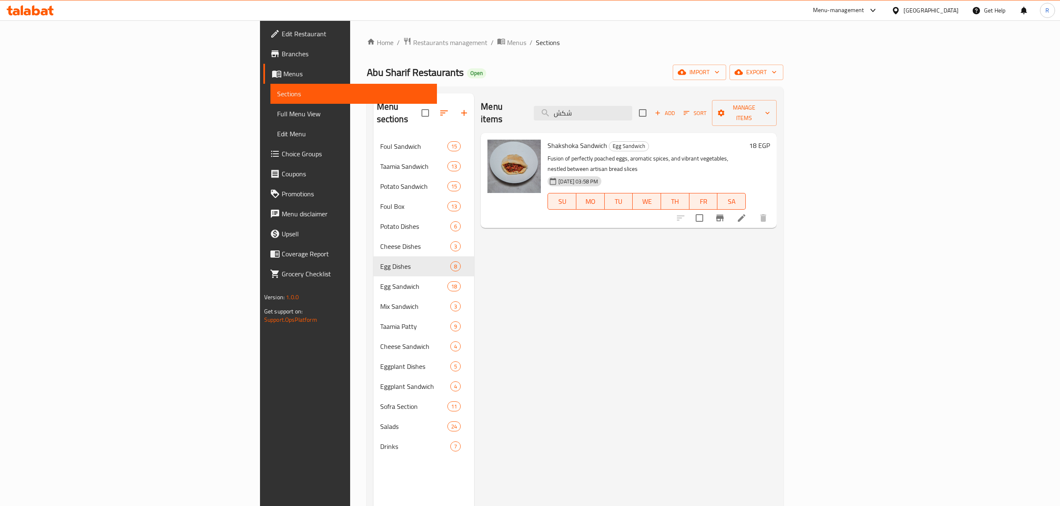
type input "شكش"
click at [547, 139] on span "Shakshoka Sandwich" at bounding box center [577, 145] width 60 height 13
drag, startPoint x: 504, startPoint y: 137, endPoint x: 499, endPoint y: 136, distance: 4.8
click at [547, 139] on span "Shakshoka Sandwich" at bounding box center [577, 145] width 60 height 13
copy span "Shakshoka"
